Goal: Find specific page/section: Find specific page/section

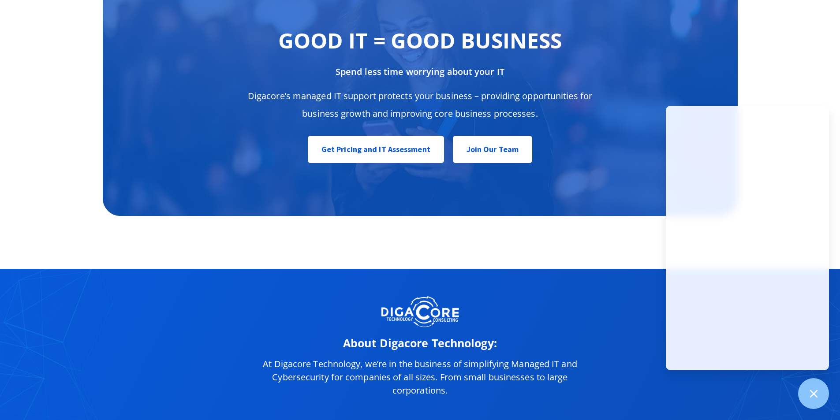
scroll to position [4417, 0]
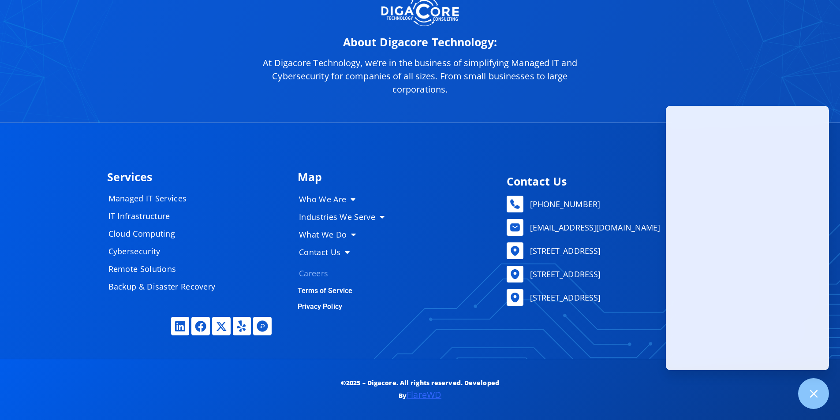
click at [305, 269] on link "Careers" at bounding box center [345, 273] width 110 height 18
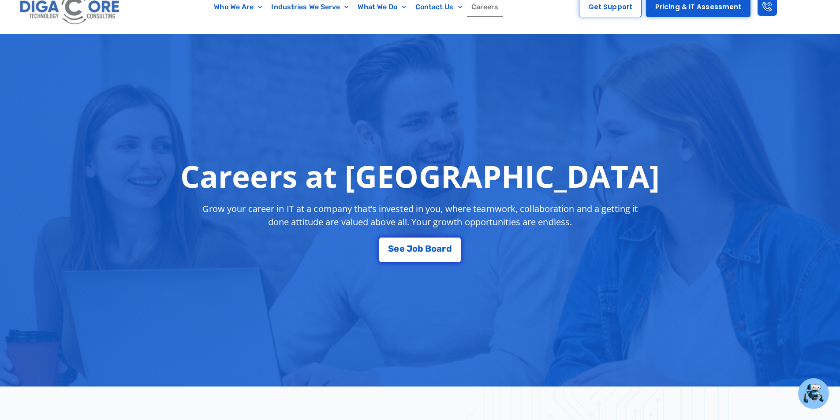
scroll to position [132, 0]
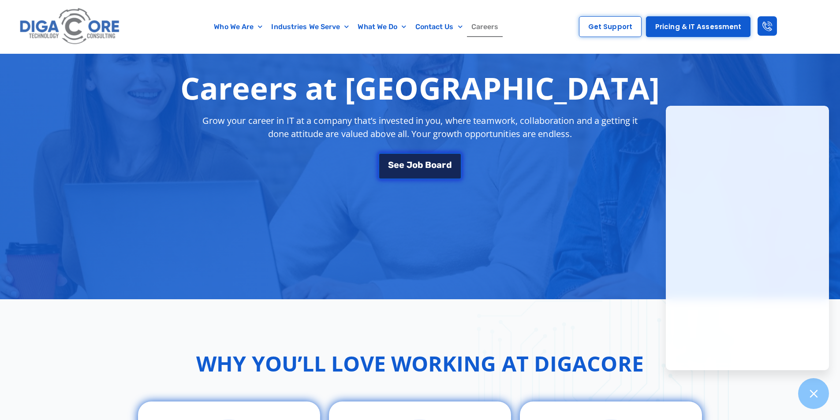
click at [428, 156] on link "S e e J [PERSON_NAME]" at bounding box center [419, 166] width 83 height 26
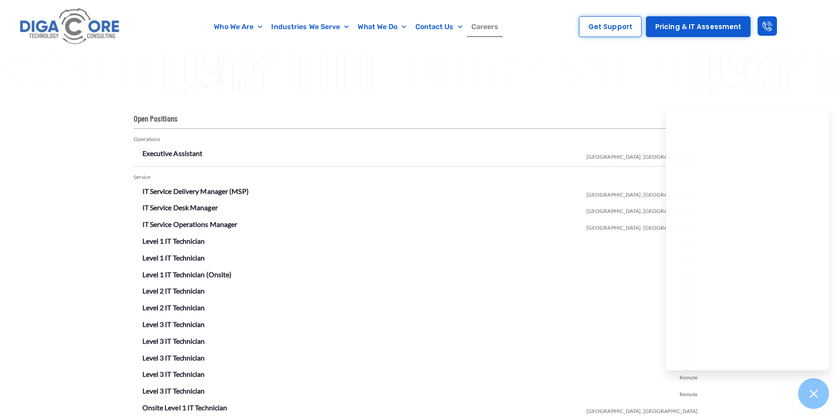
scroll to position [1464, 0]
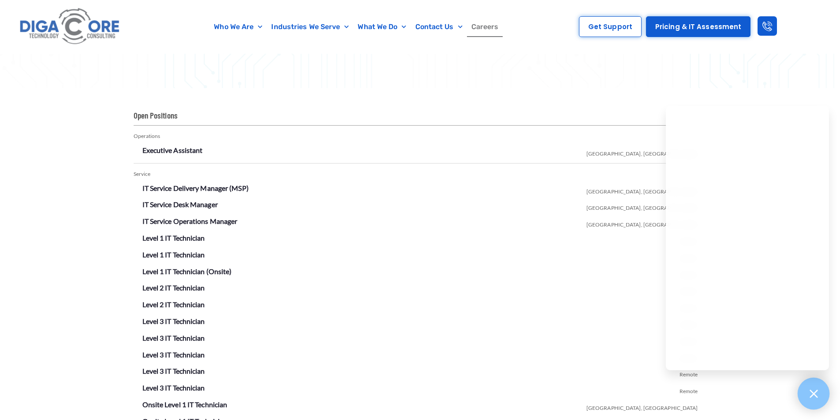
click at [814, 394] on icon at bounding box center [812, 393] width 11 height 11
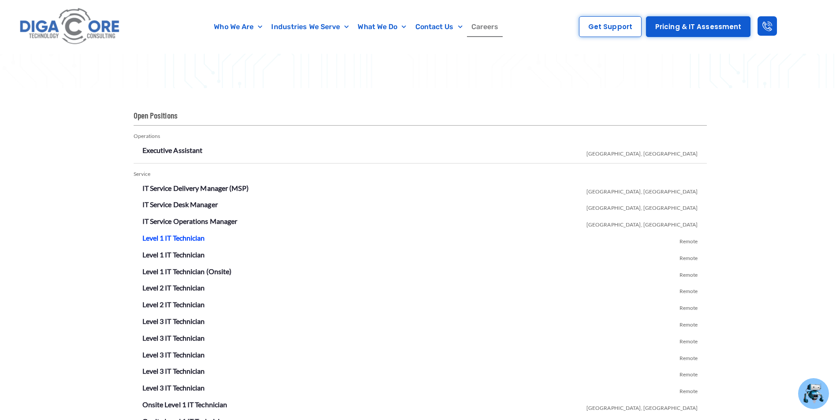
click at [171, 237] on link "Level 1 IT Technician" at bounding box center [173, 238] width 63 height 8
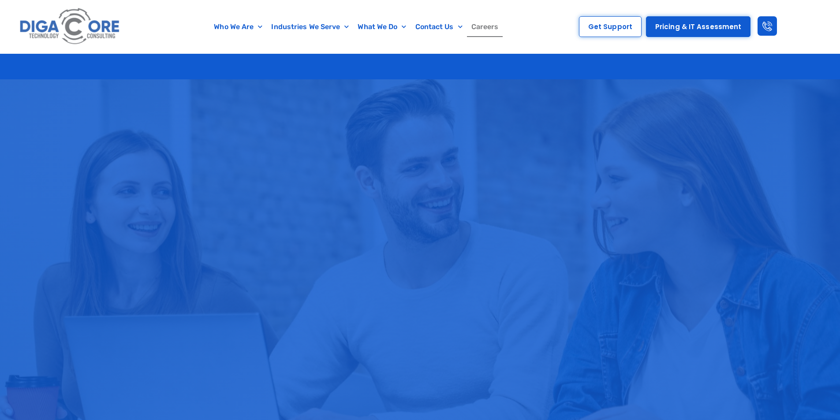
scroll to position [1464, 0]
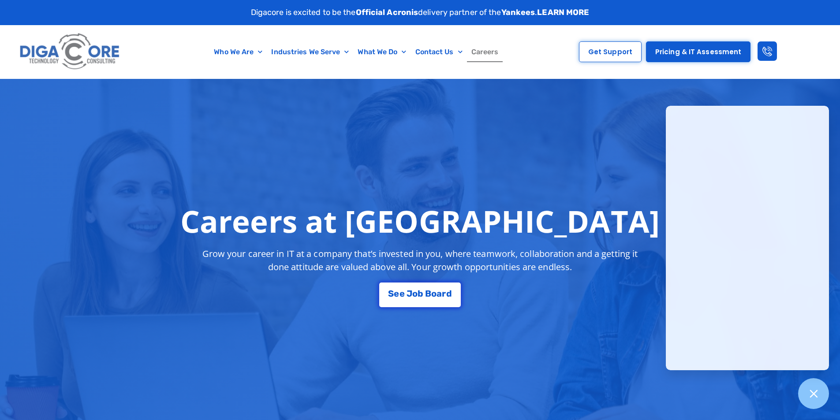
click at [456, 130] on div "Careers at [GEOGRAPHIC_DATA] Grow your career in IT at a company that’s investe…" at bounding box center [420, 255] width 840 height 353
click at [805, 391] on div at bounding box center [813, 394] width 32 height 32
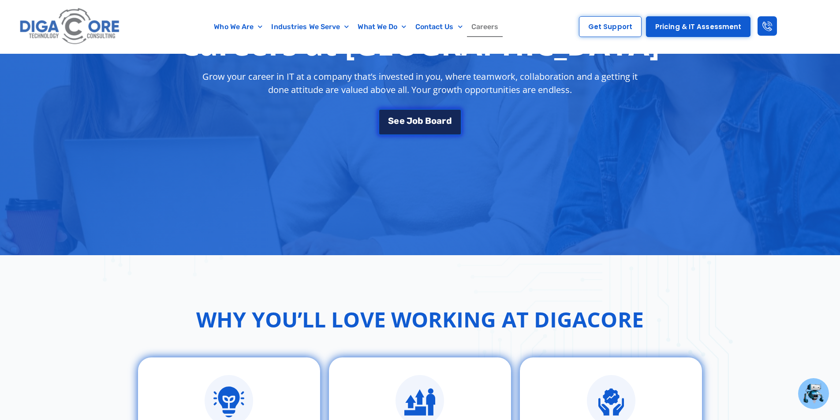
click at [432, 125] on link "S e e J o b B o a r d" at bounding box center [419, 122] width 83 height 26
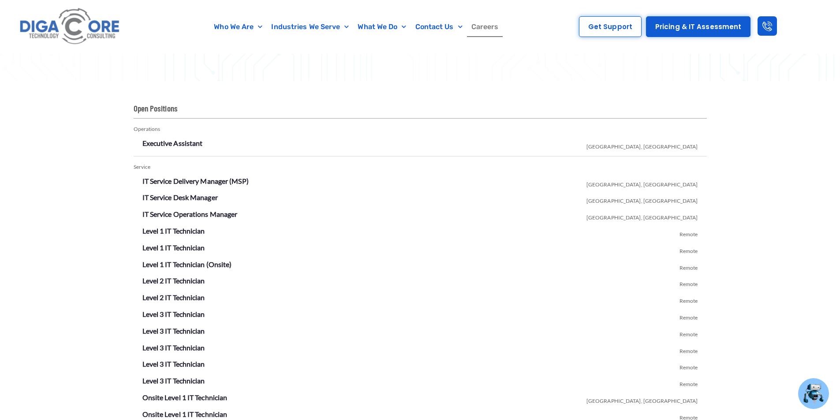
scroll to position [1287, 0]
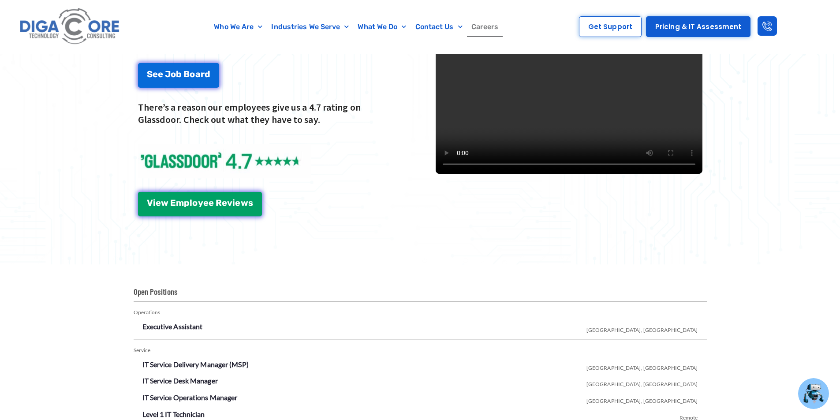
click at [537, 104] on video at bounding box center [568, 40] width 267 height 267
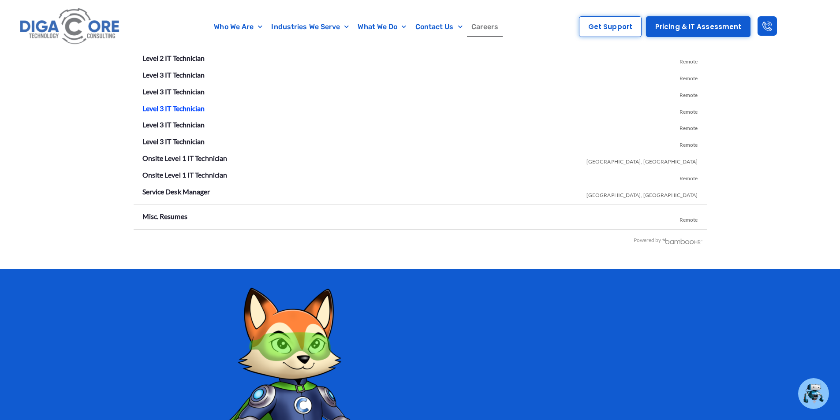
scroll to position [1596, 0]
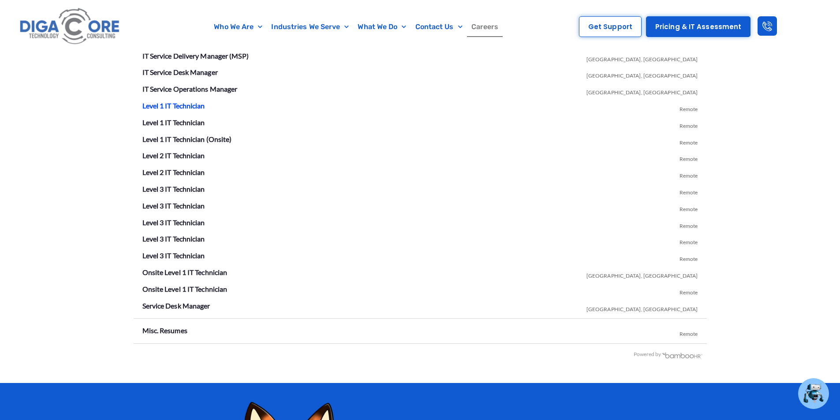
click at [181, 105] on link "Level 1 IT Technician" at bounding box center [173, 105] width 63 height 8
